Goal: Task Accomplishment & Management: Use online tool/utility

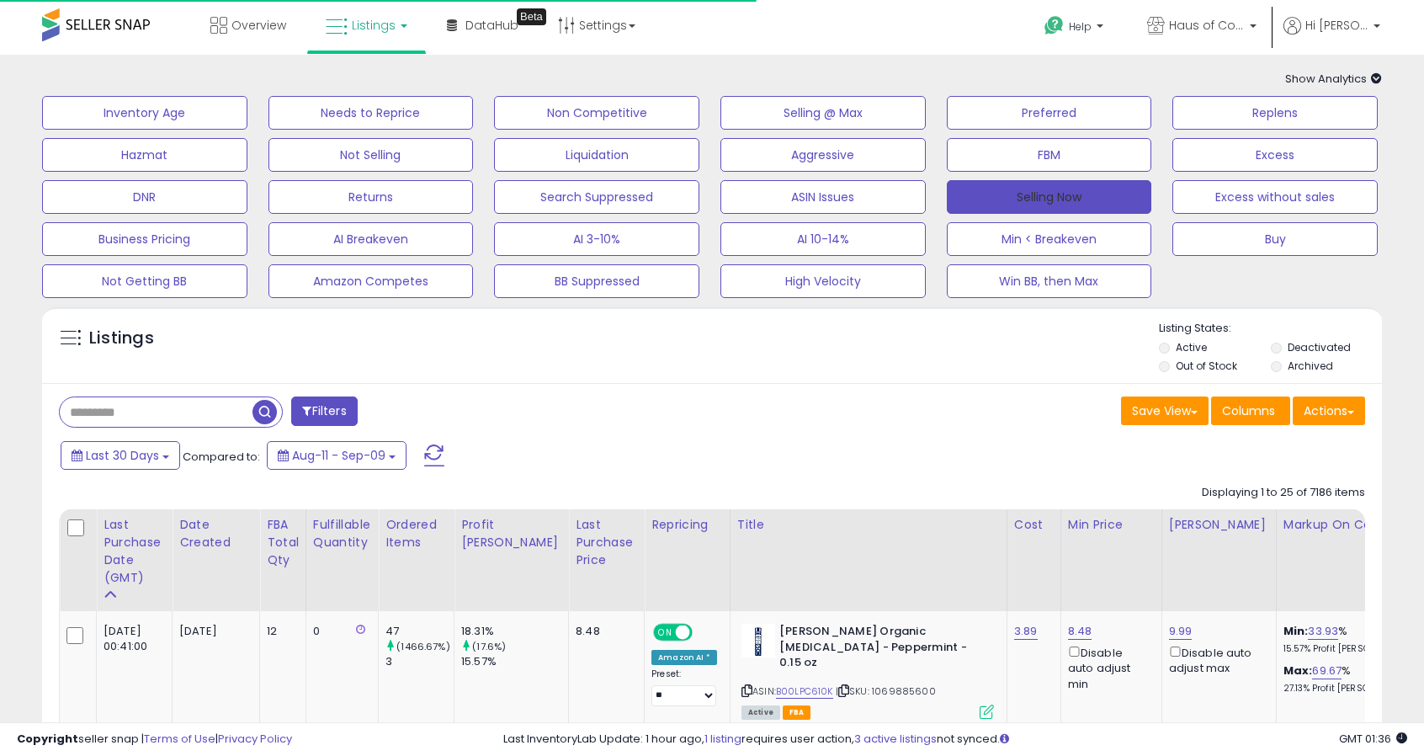
click at [1057, 188] on button "Selling Now" at bounding box center [1049, 197] width 205 height 34
click at [1076, 199] on button "Selling Now" at bounding box center [1049, 197] width 205 height 34
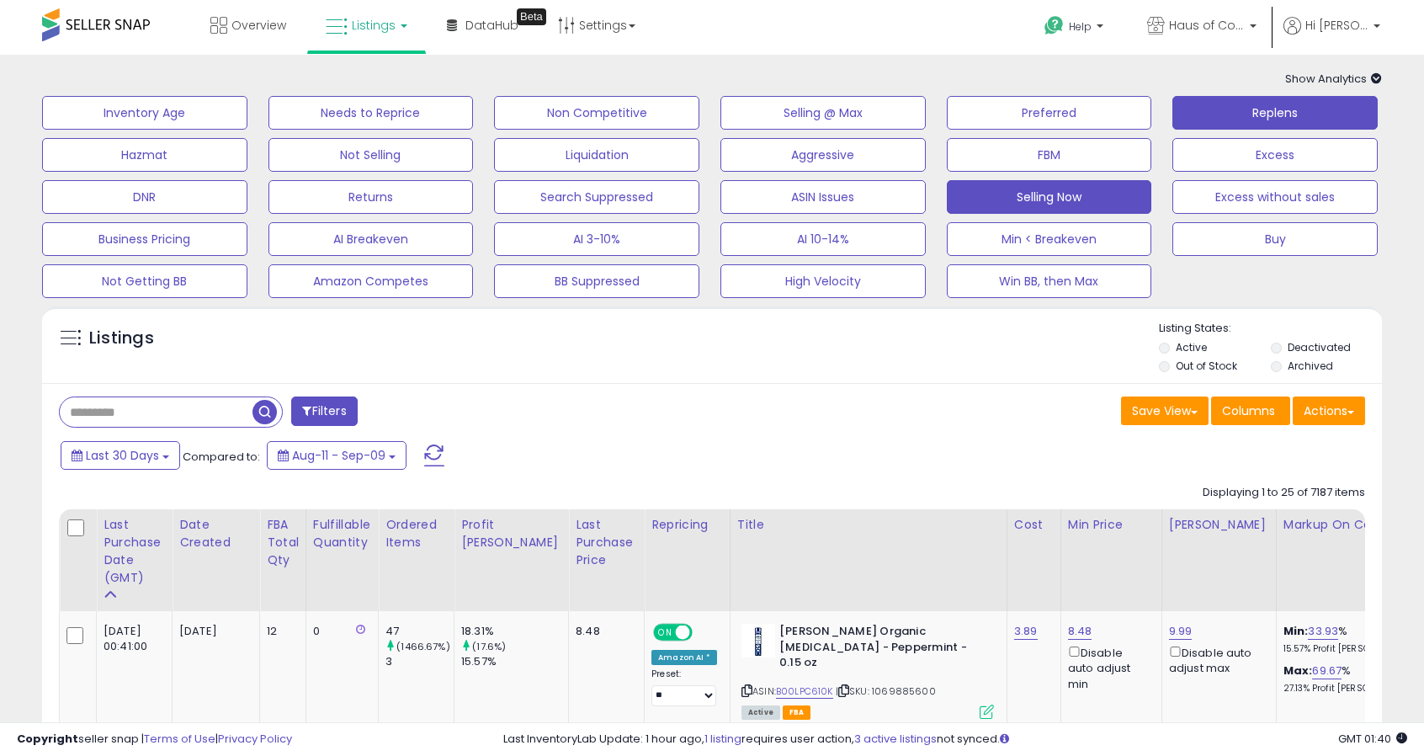
click at [1280, 102] on button "Replens" at bounding box center [1274, 113] width 205 height 34
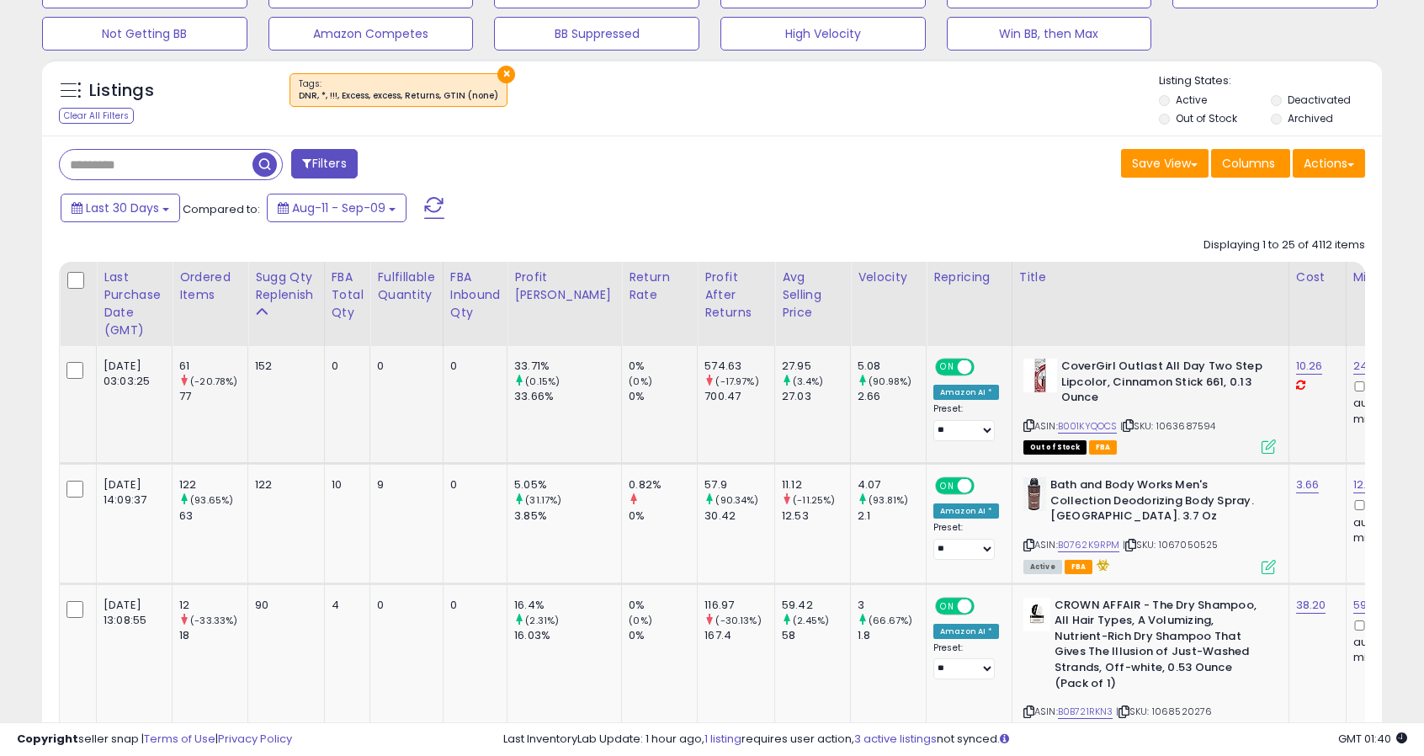
scroll to position [252, 0]
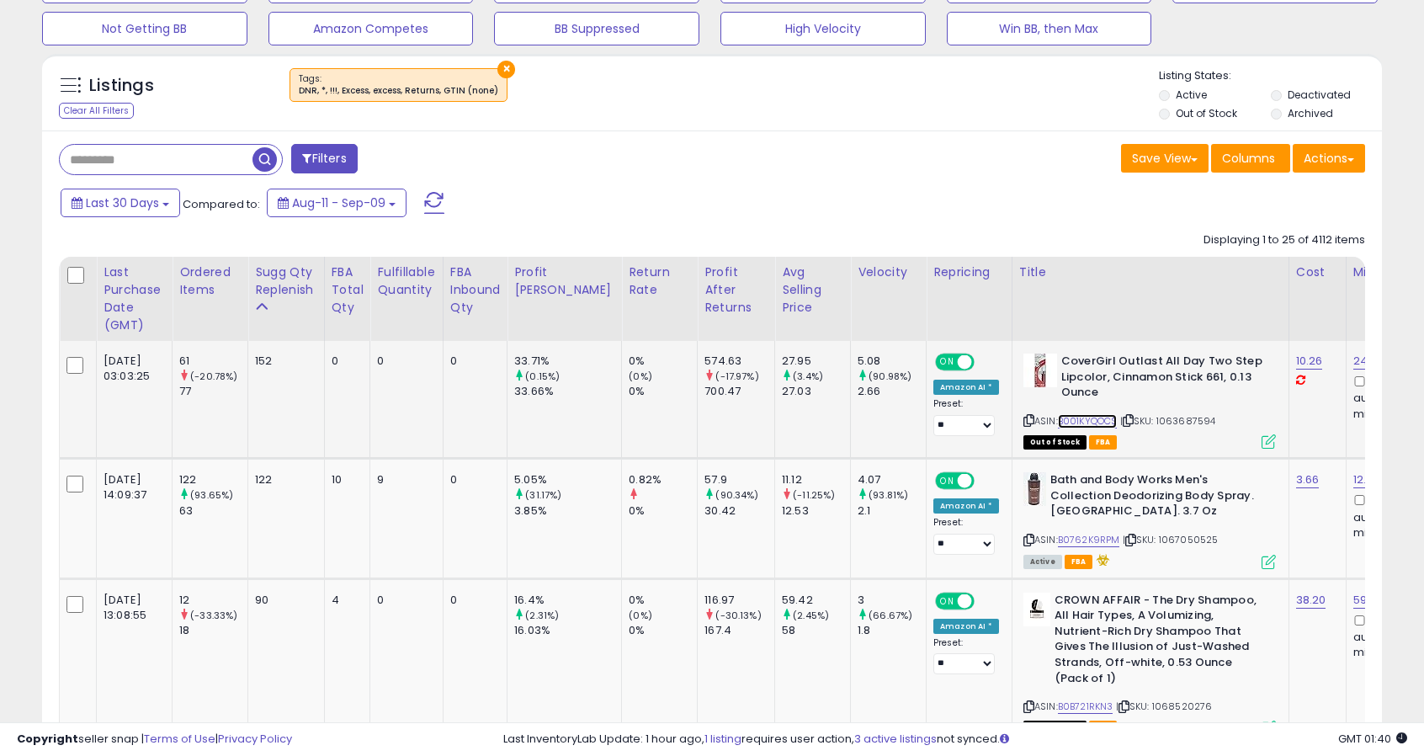
click at [1060, 423] on link "B001KYQOCS" at bounding box center [1088, 421] width 60 height 14
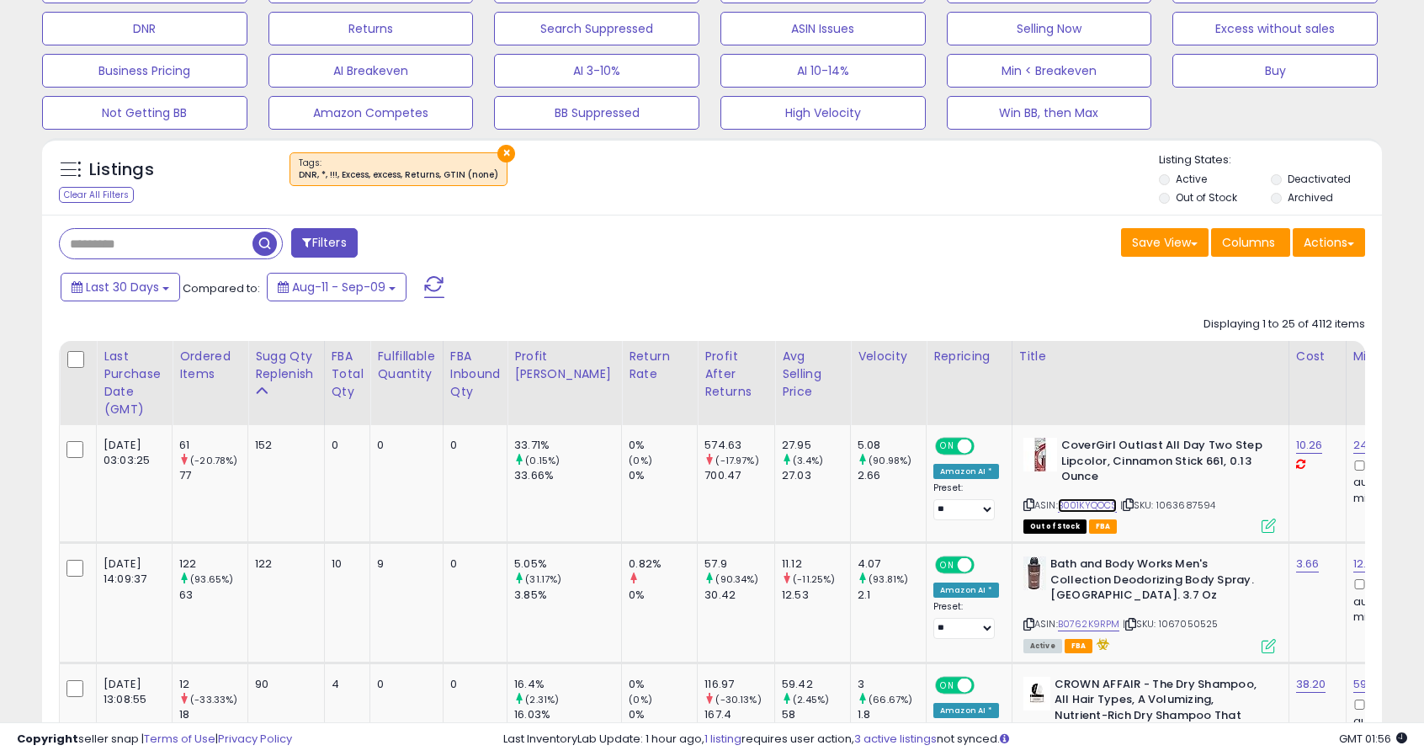
scroll to position [421, 0]
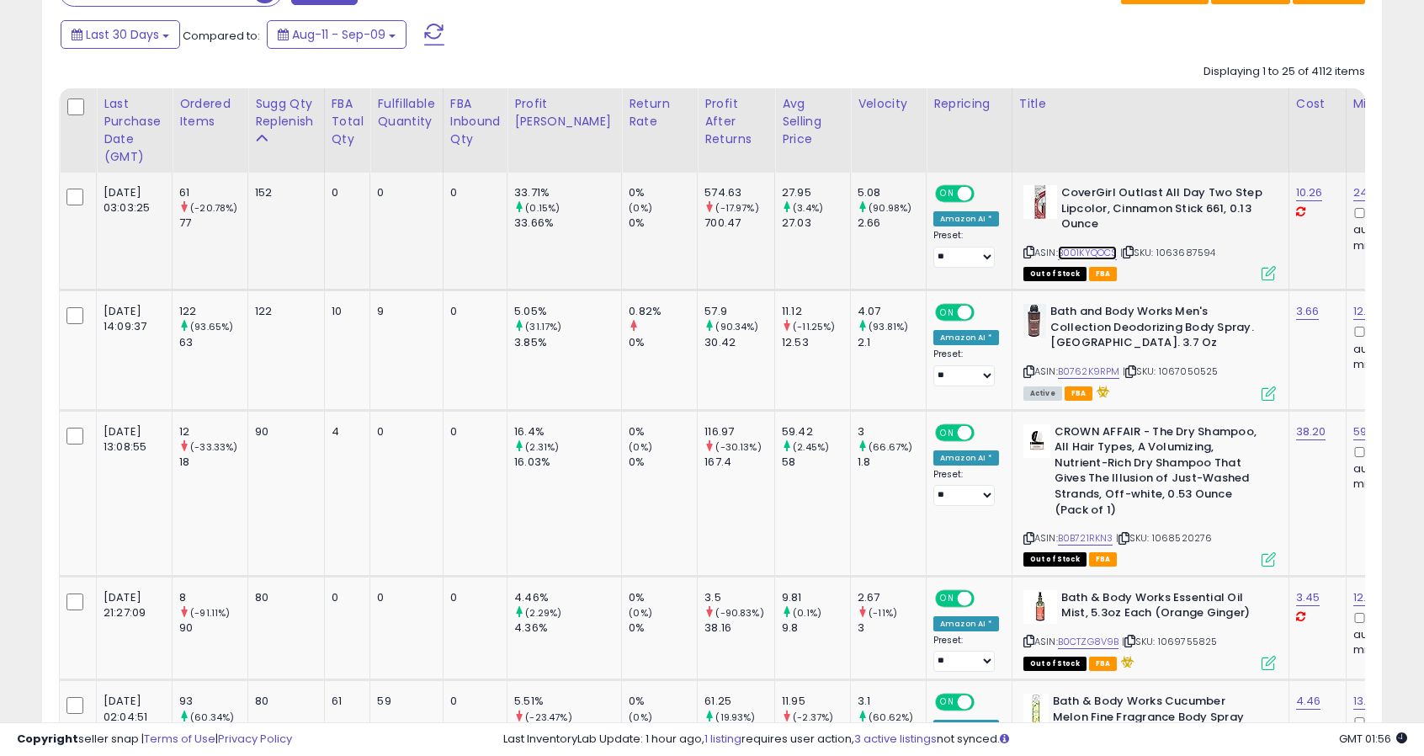
click at [1058, 248] on link "B001KYQOCS" at bounding box center [1088, 253] width 60 height 14
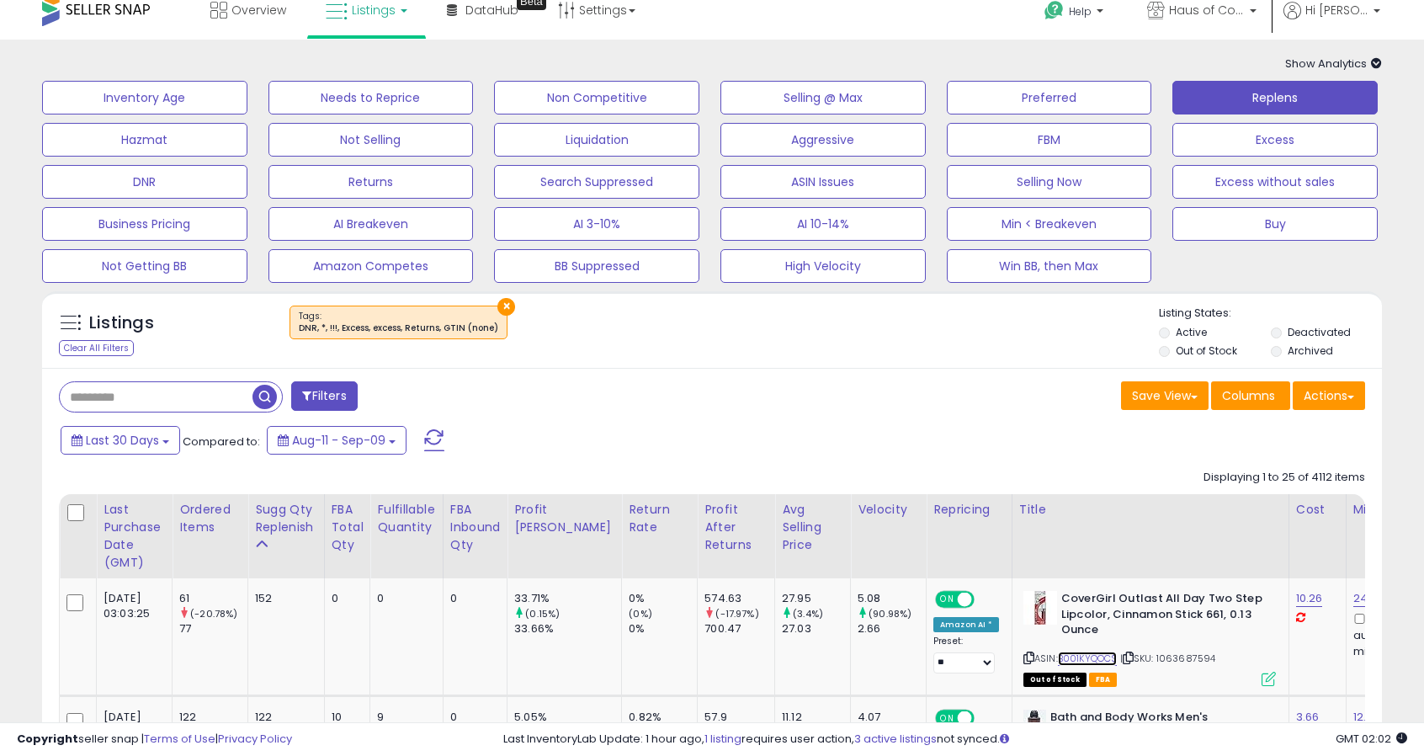
scroll to position [0, 0]
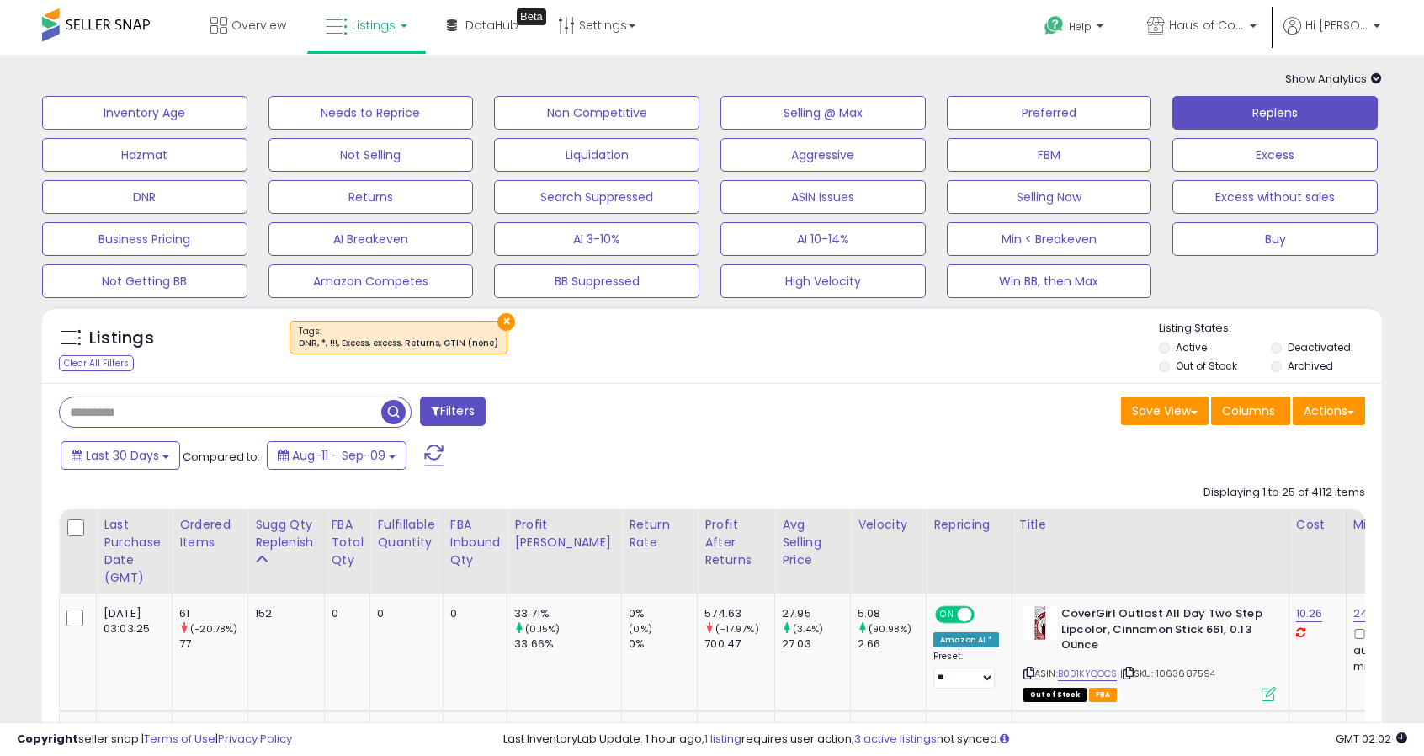
click at [118, 411] on input "text" at bounding box center [221, 411] width 322 height 29
type input "*********"
click at [394, 413] on span "button" at bounding box center [393, 412] width 24 height 24
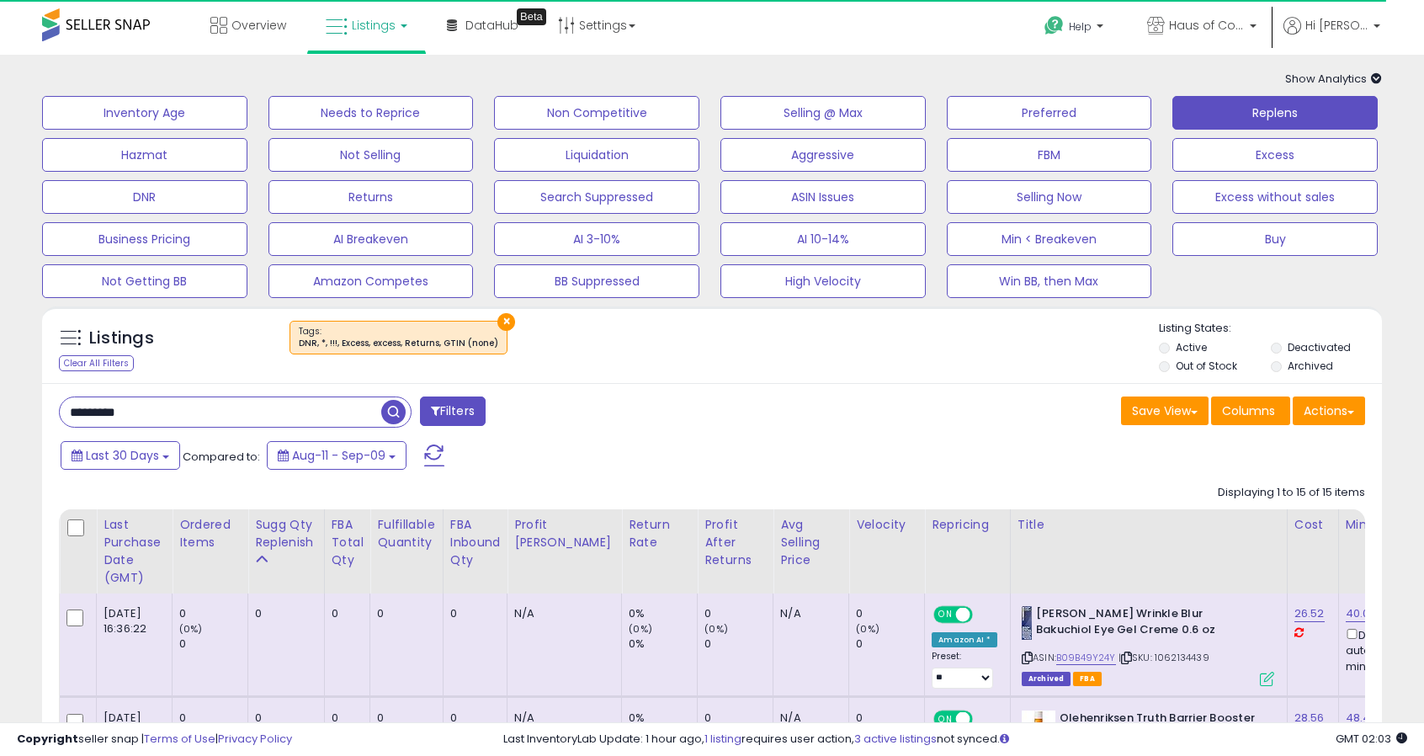
scroll to position [168, 0]
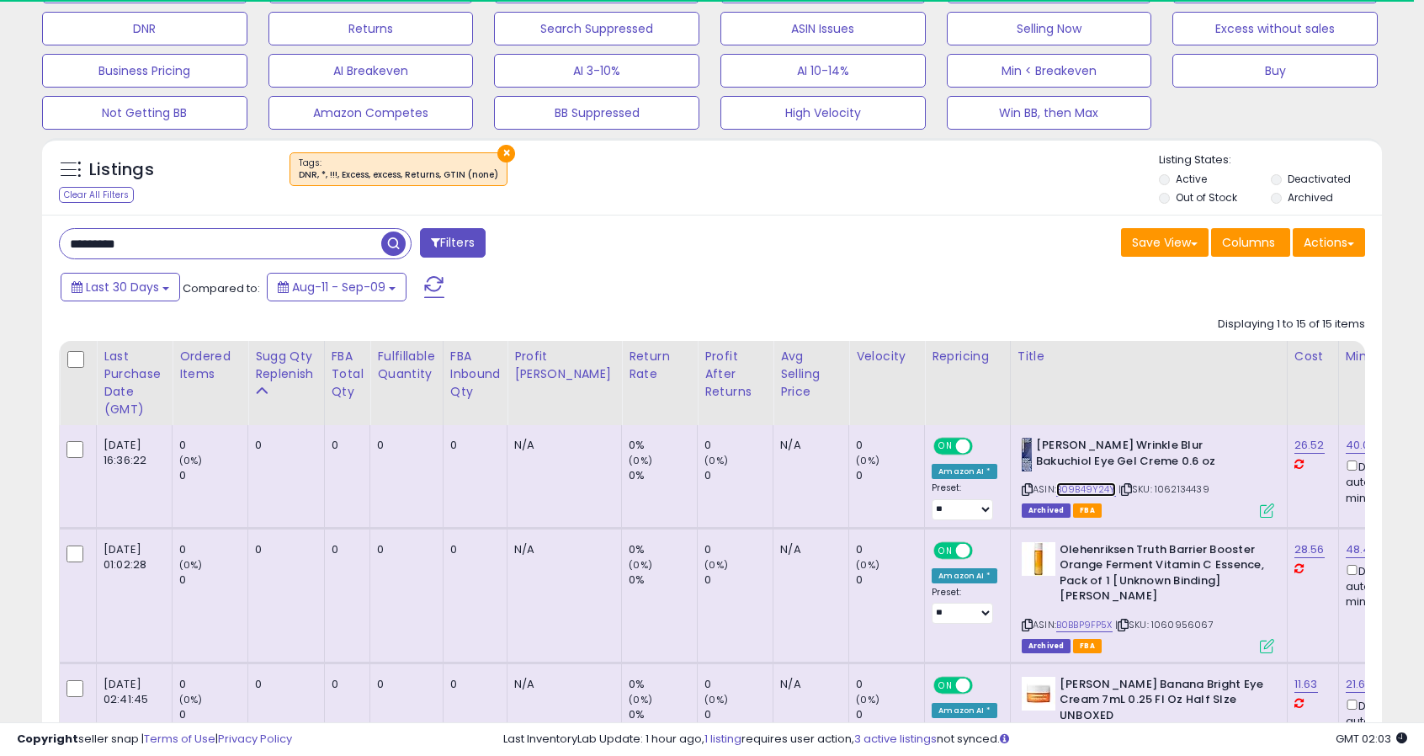
click at [1057, 487] on link "B09B49Y24Y" at bounding box center [1086, 489] width 60 height 14
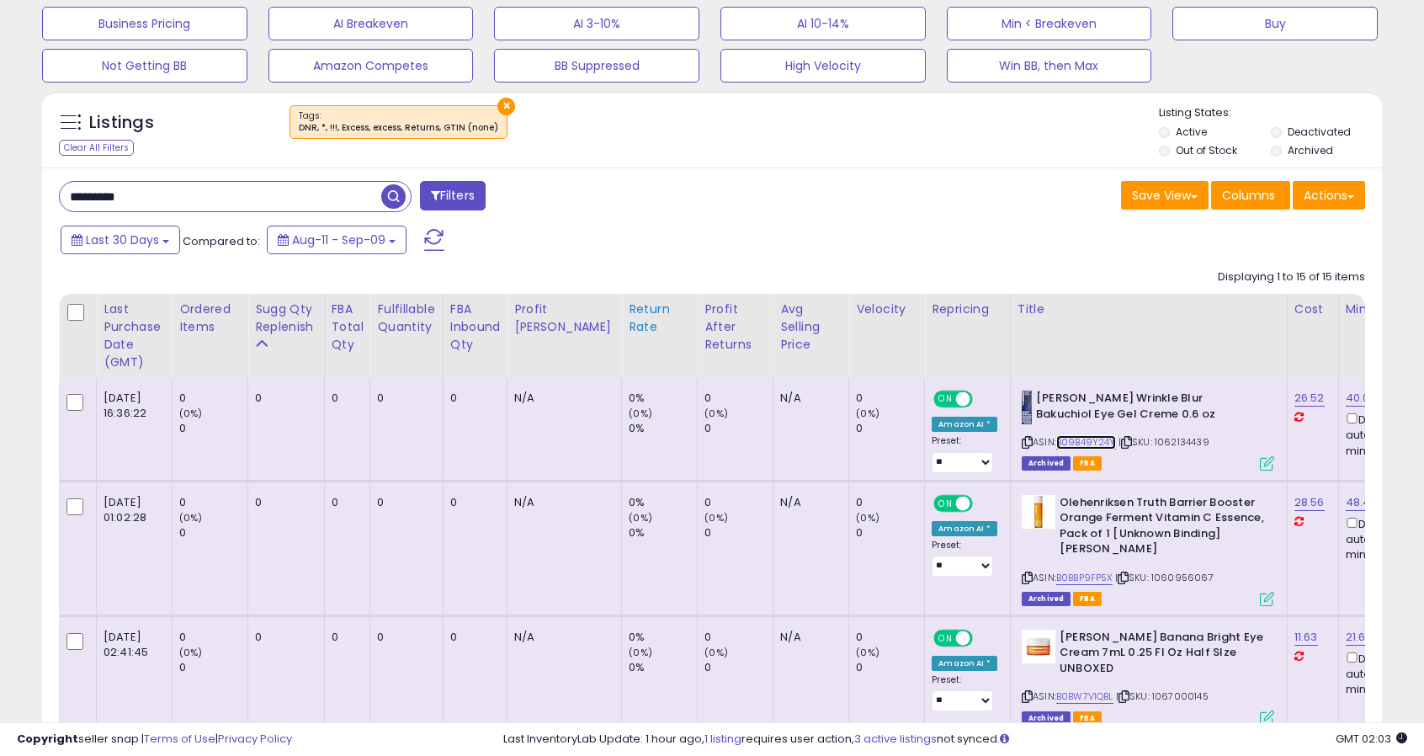
scroll to position [252, 0]
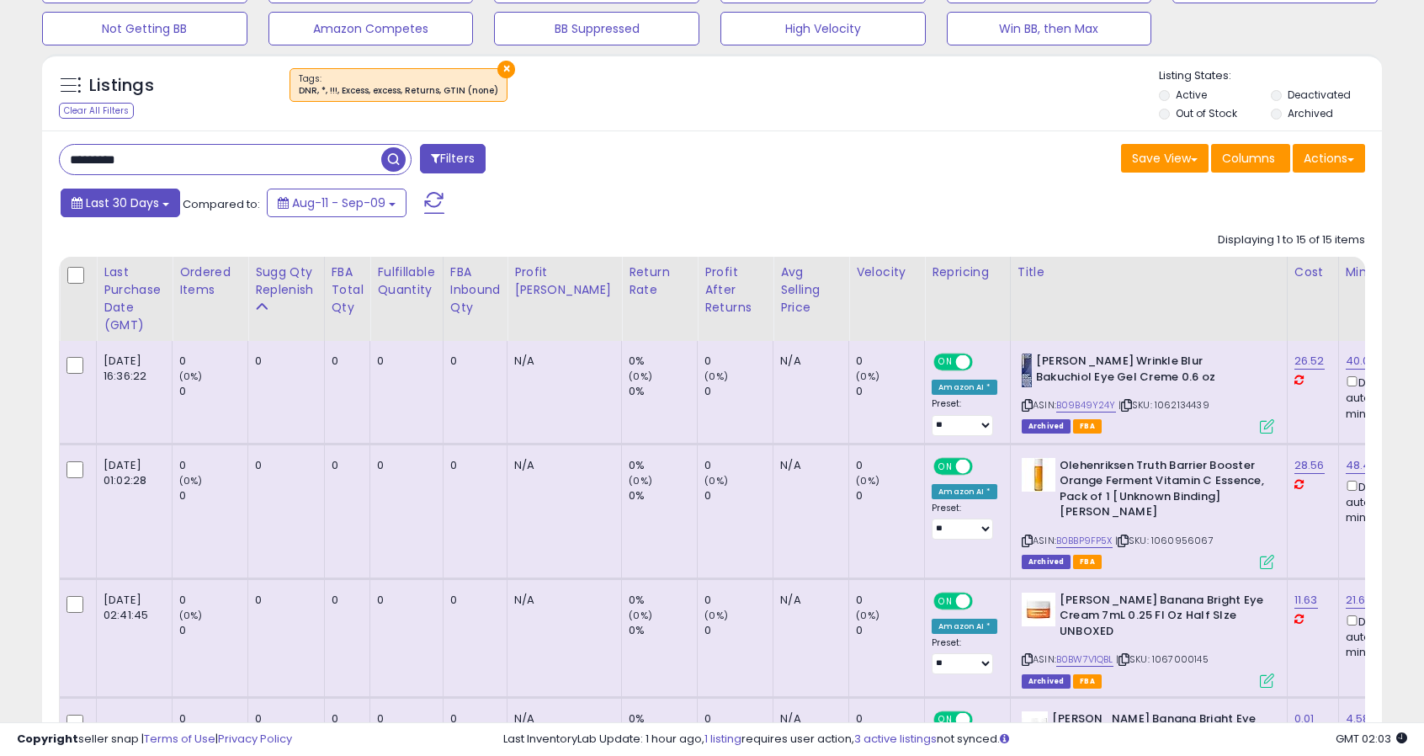
click at [143, 203] on span "Last 30 Days" at bounding box center [122, 202] width 73 height 17
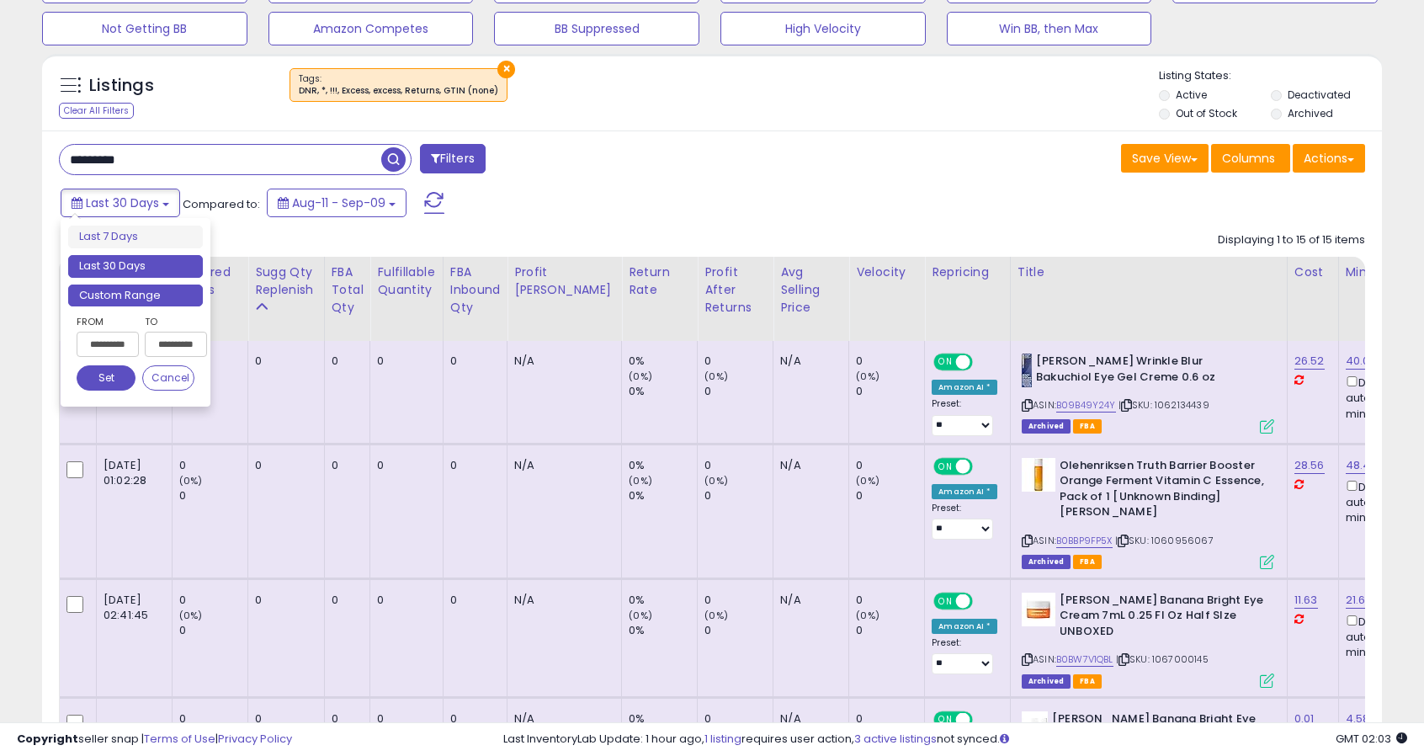
click at [98, 292] on li "Custom Range" at bounding box center [135, 295] width 135 height 23
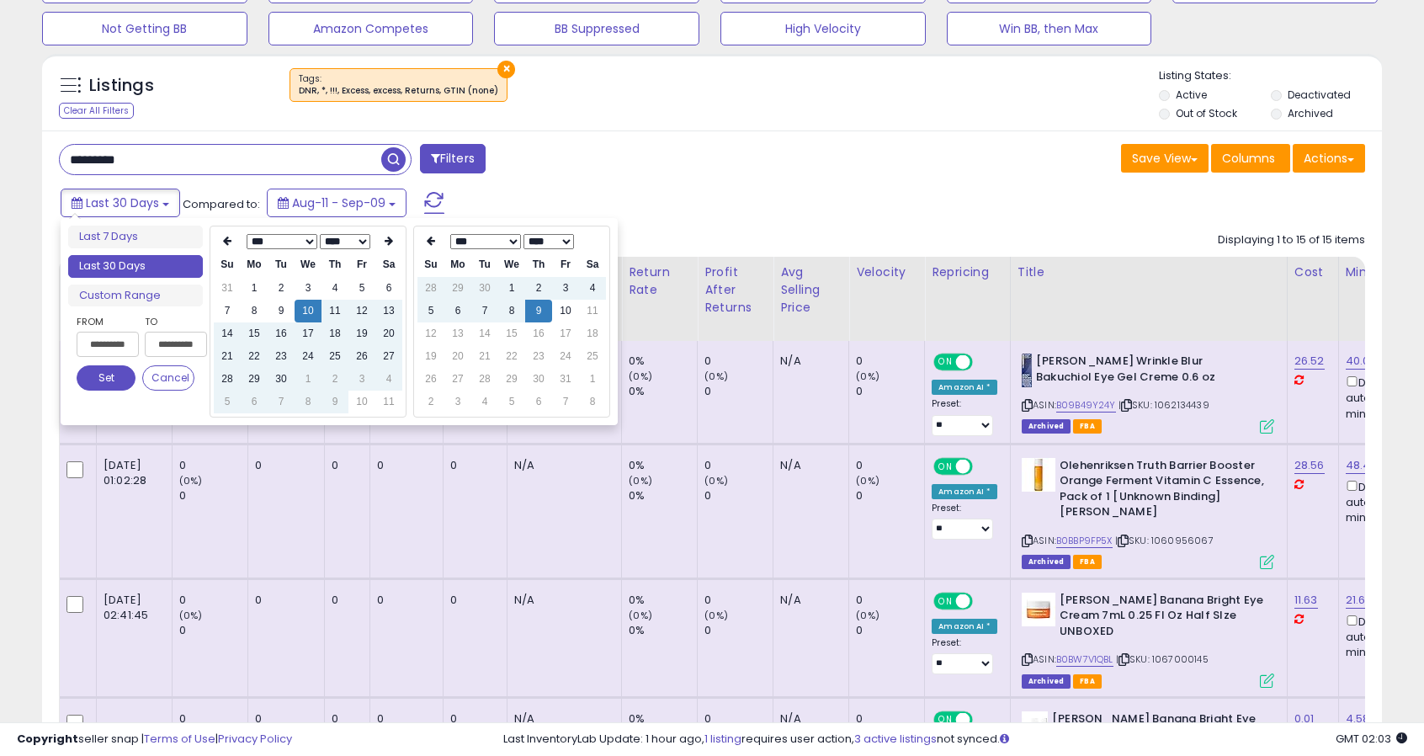
click at [343, 238] on select "**** **** **** **** **** **** **** **** **** **** **** **** **** **** **** ****…" at bounding box center [345, 241] width 50 height 15
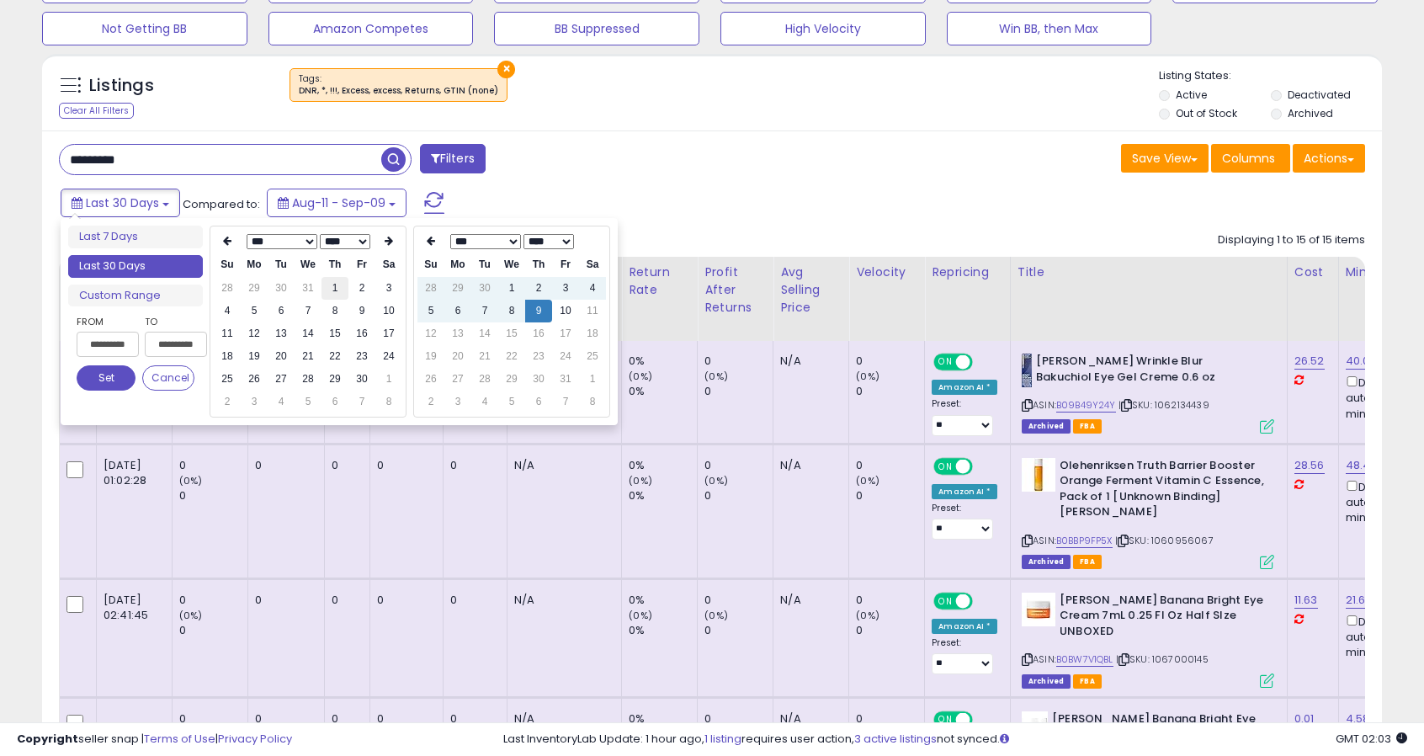
click at [335, 295] on td "1" at bounding box center [335, 288] width 27 height 23
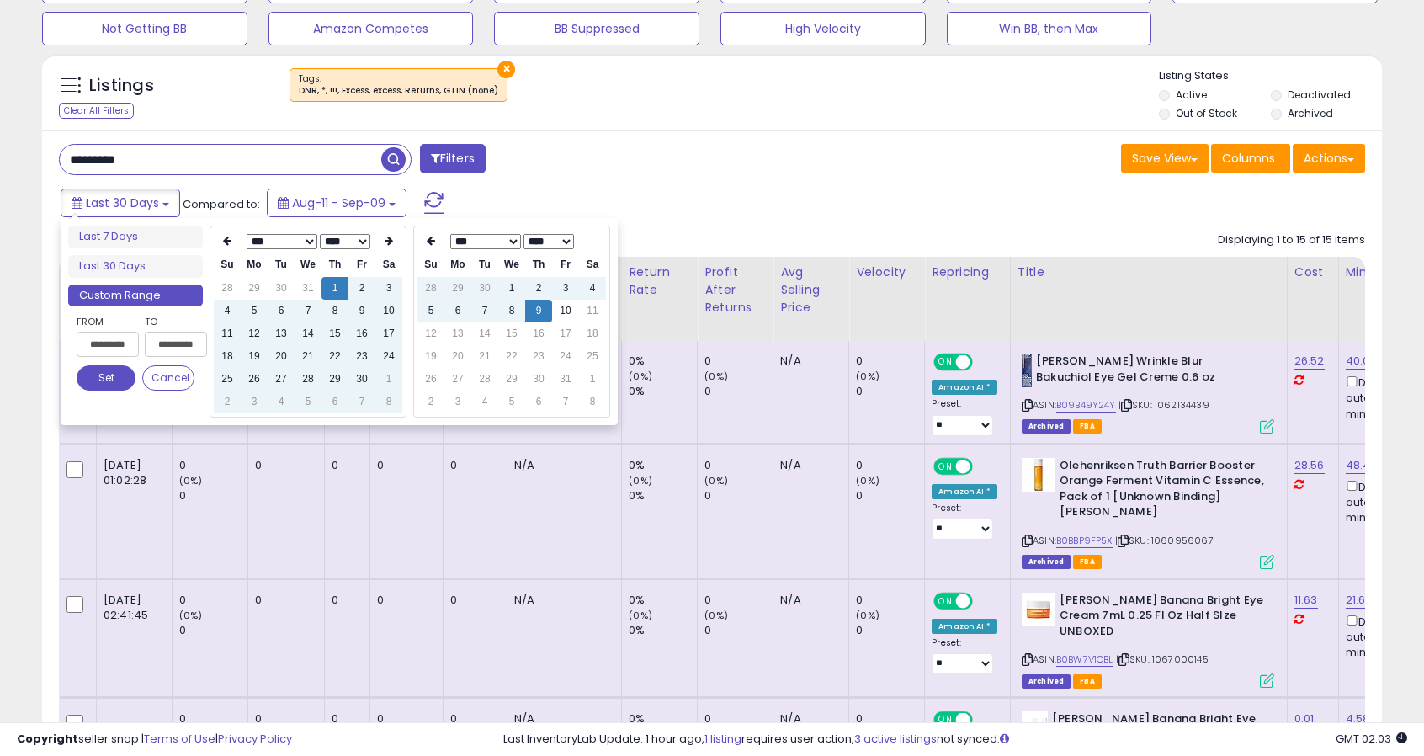
type input "**********"
click at [98, 386] on button "Set" at bounding box center [106, 377] width 59 height 25
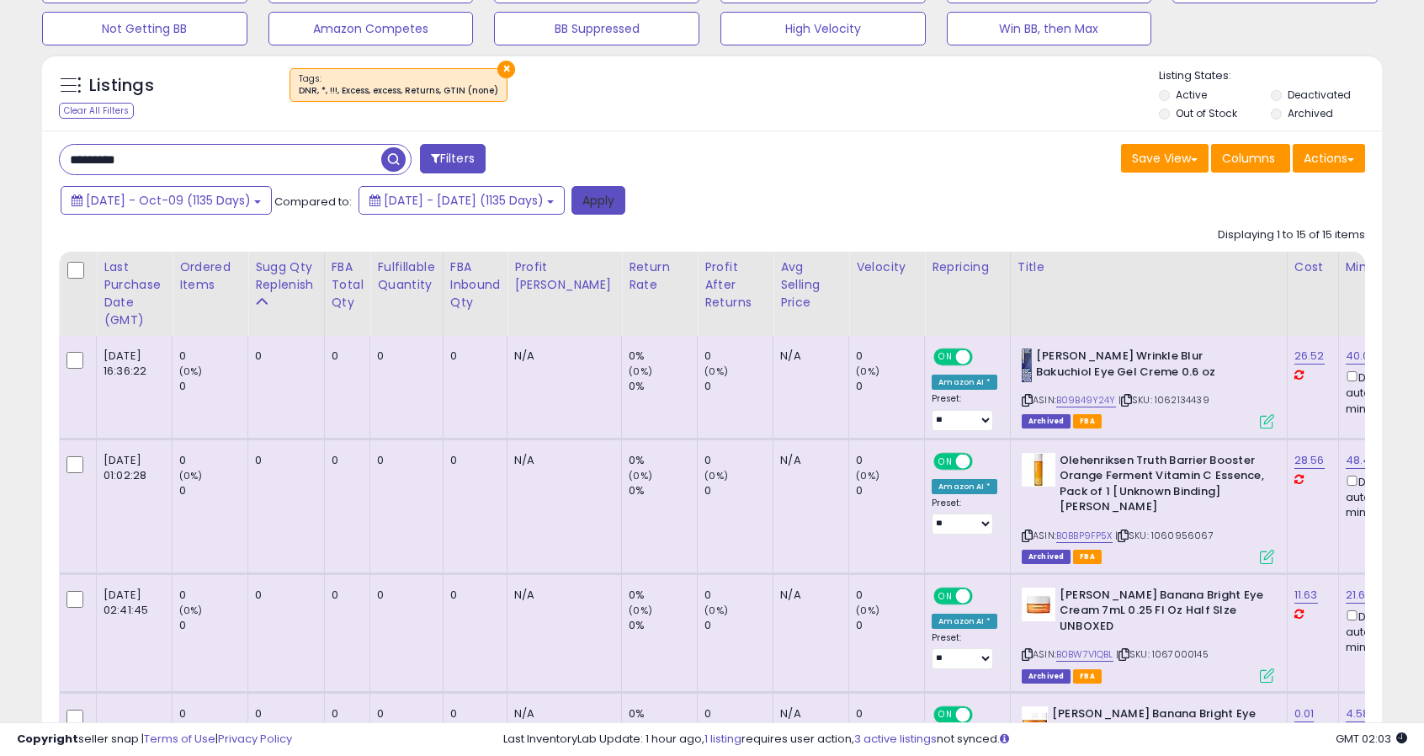
click at [625, 193] on button "Apply" at bounding box center [598, 200] width 54 height 29
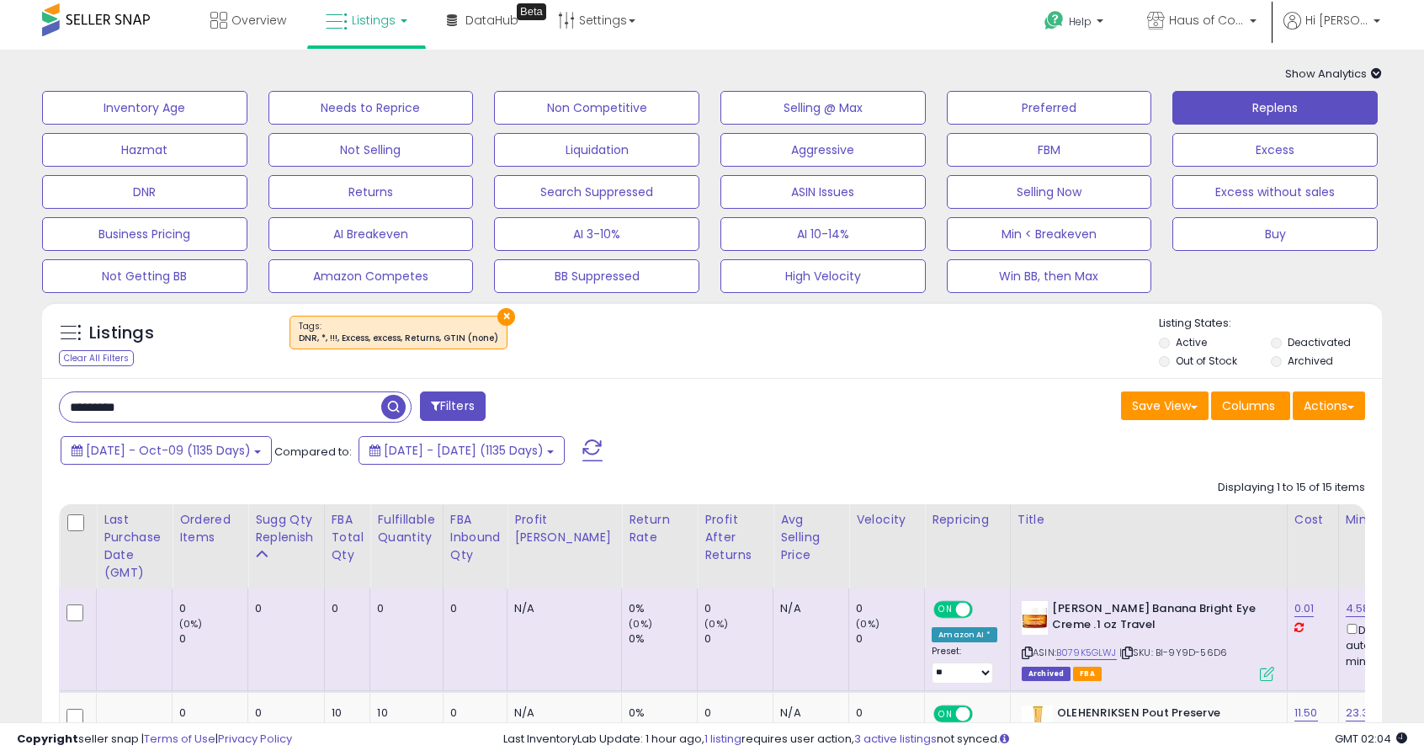
scroll to position [337, 0]
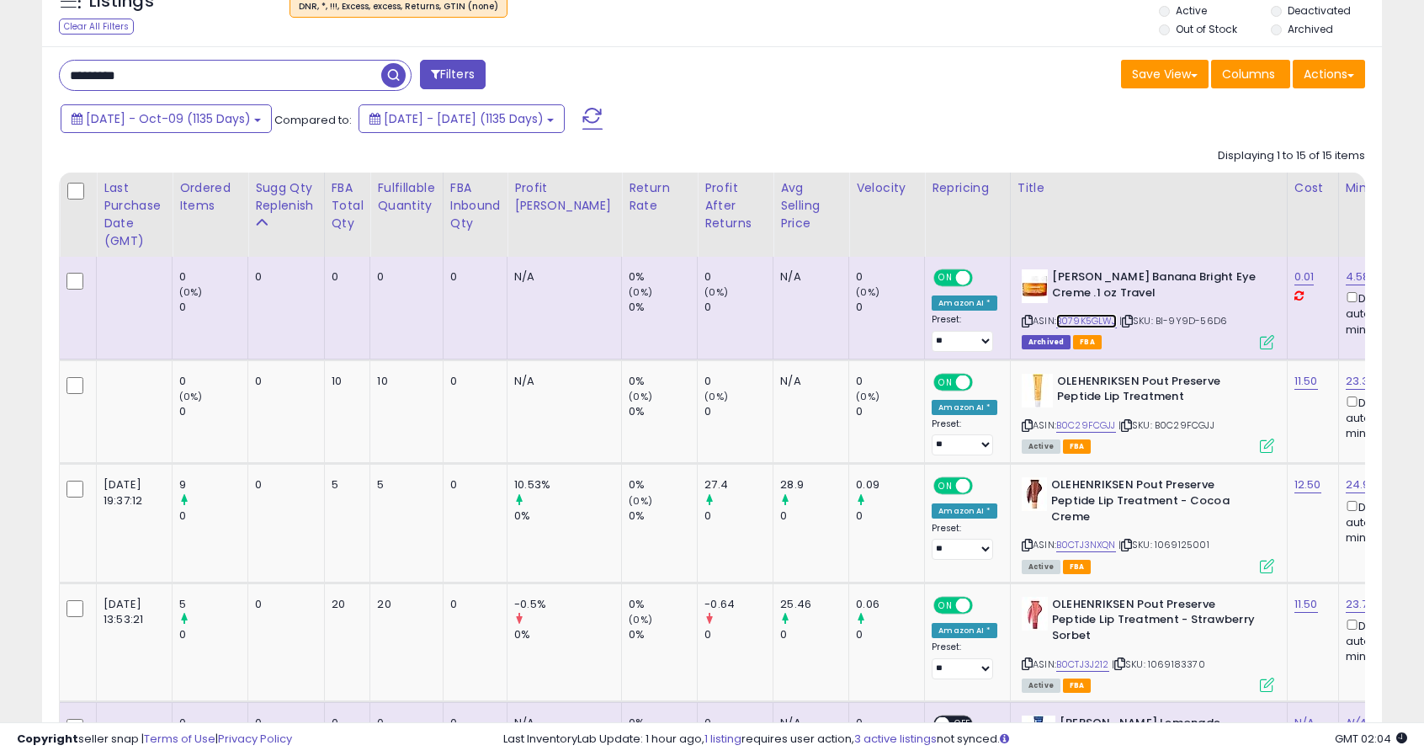
click at [1056, 317] on link "B079K5GLWJ" at bounding box center [1086, 321] width 61 height 14
click at [271, 191] on div "Sugg Qty Replenish" at bounding box center [286, 196] width 62 height 35
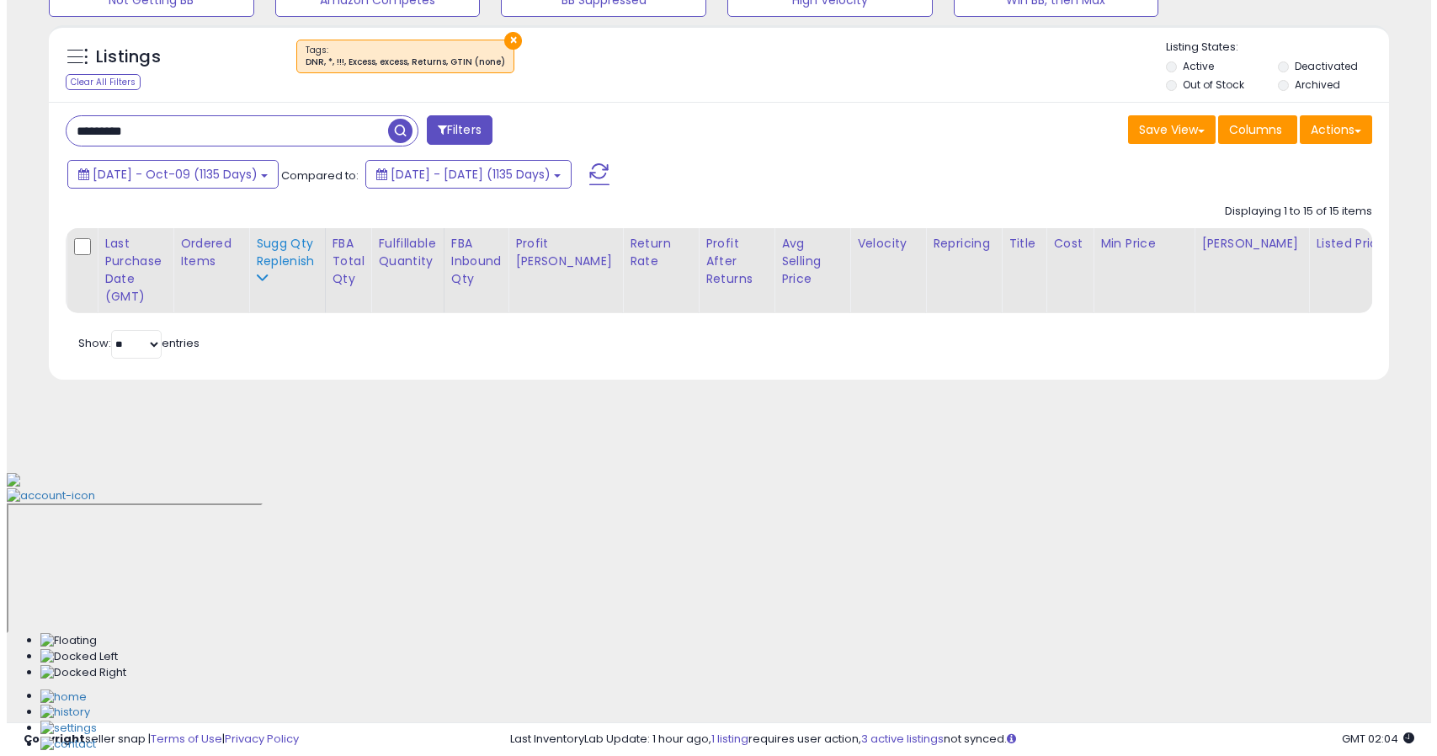
scroll to position [0, 0]
